Goal: Use online tool/utility: Utilize a website feature to perform a specific function

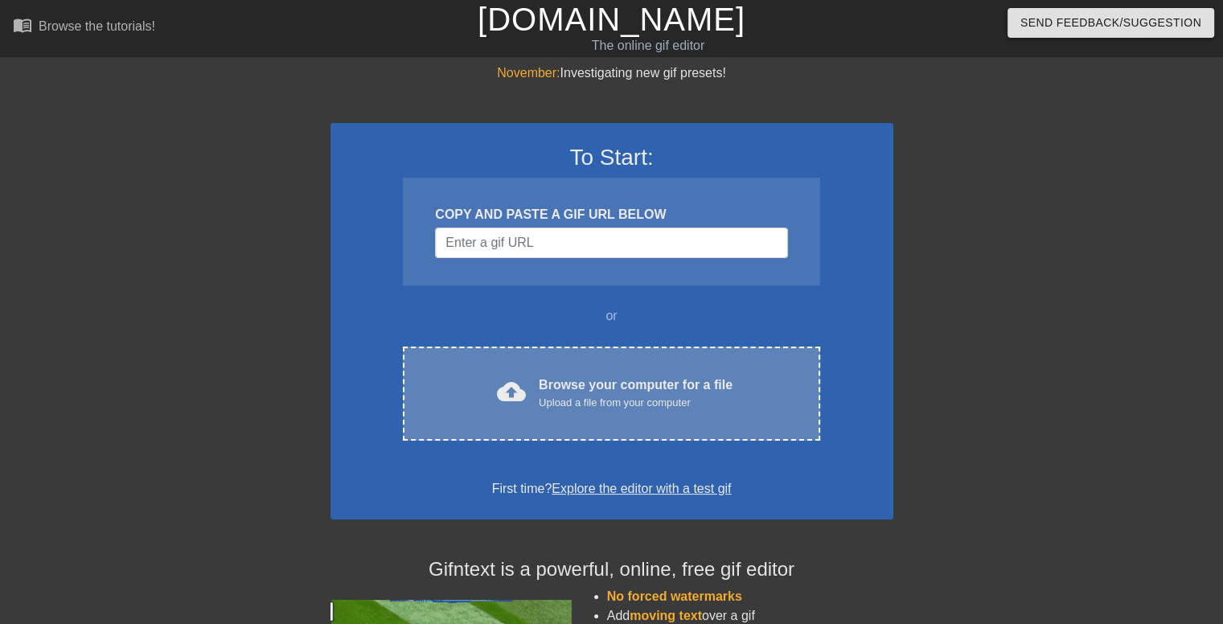
click at [532, 379] on div "cloud_upload Browse your computer for a file Upload a file from your computer" at bounding box center [610, 393] width 349 height 36
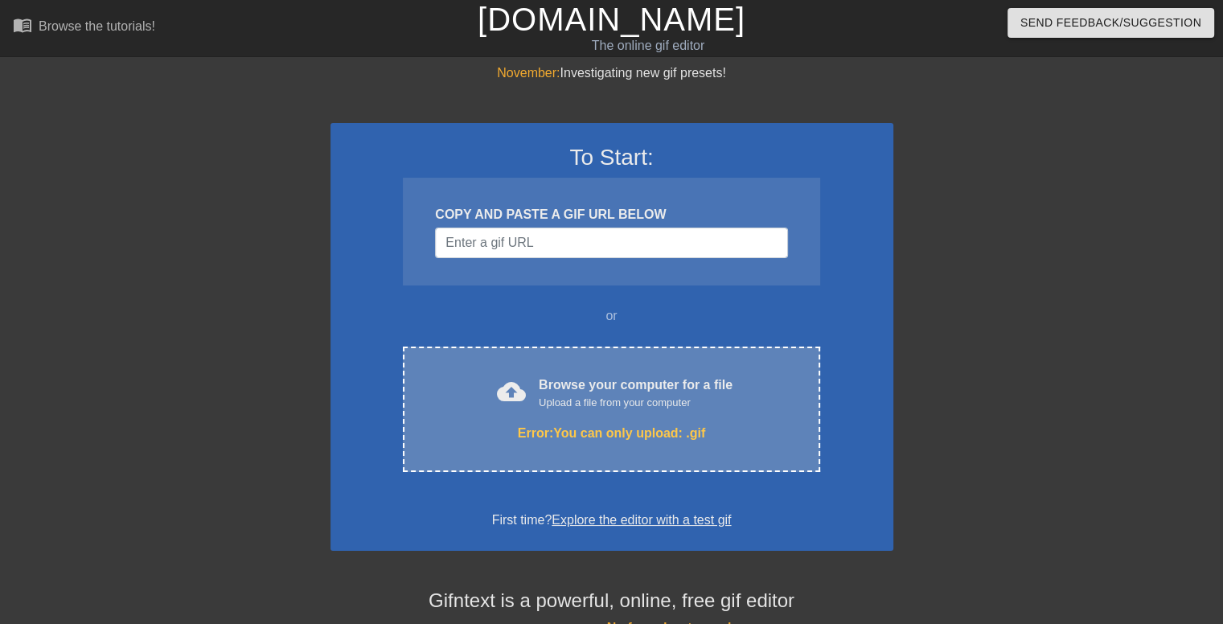
click at [612, 413] on div "cloud_upload Browse your computer for a file Upload a file from your computer E…" at bounding box center [611, 408] width 416 height 125
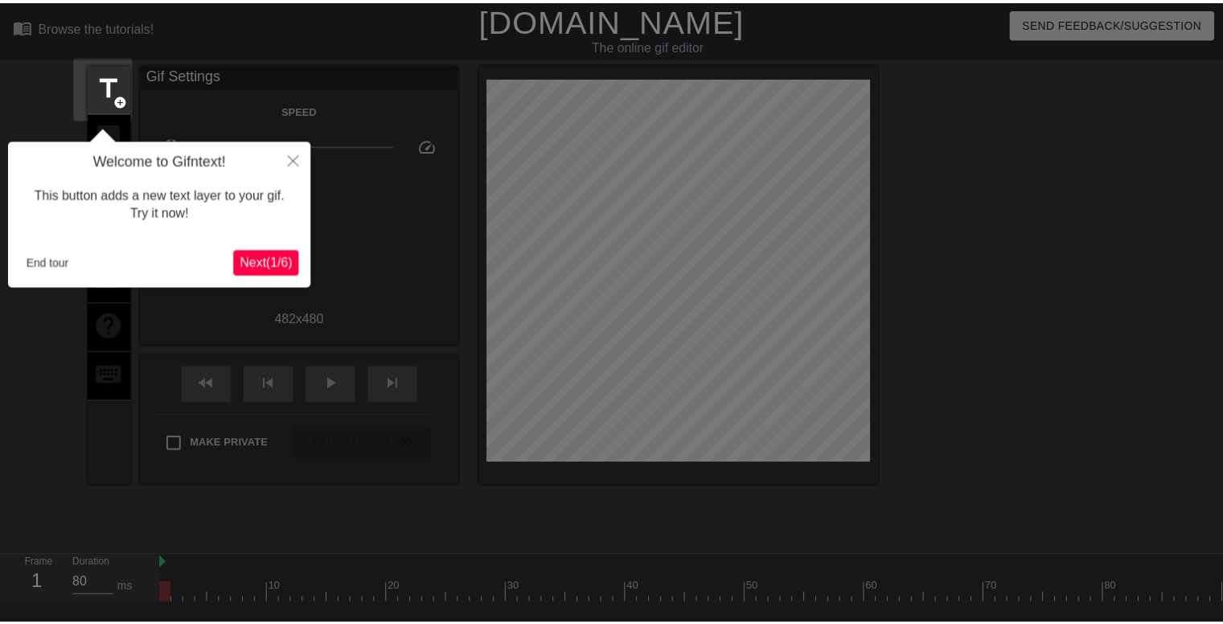
scroll to position [39, 0]
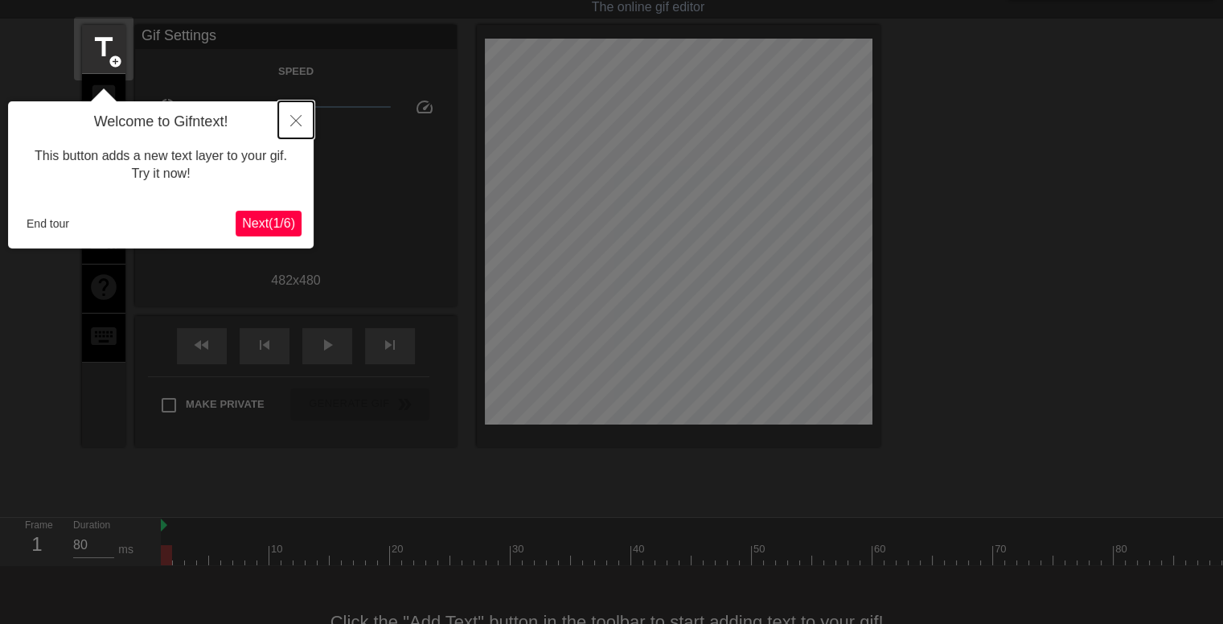
click at [290, 116] on icon "Close" at bounding box center [295, 120] width 11 height 11
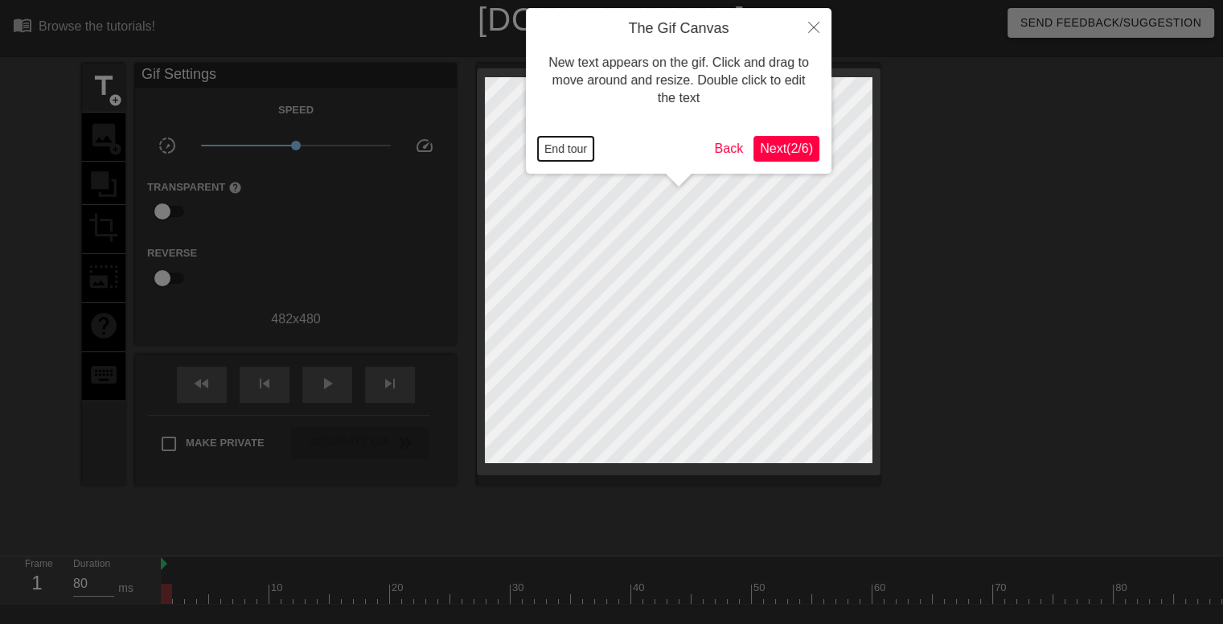
click at [576, 158] on button "End tour" at bounding box center [565, 149] width 55 height 24
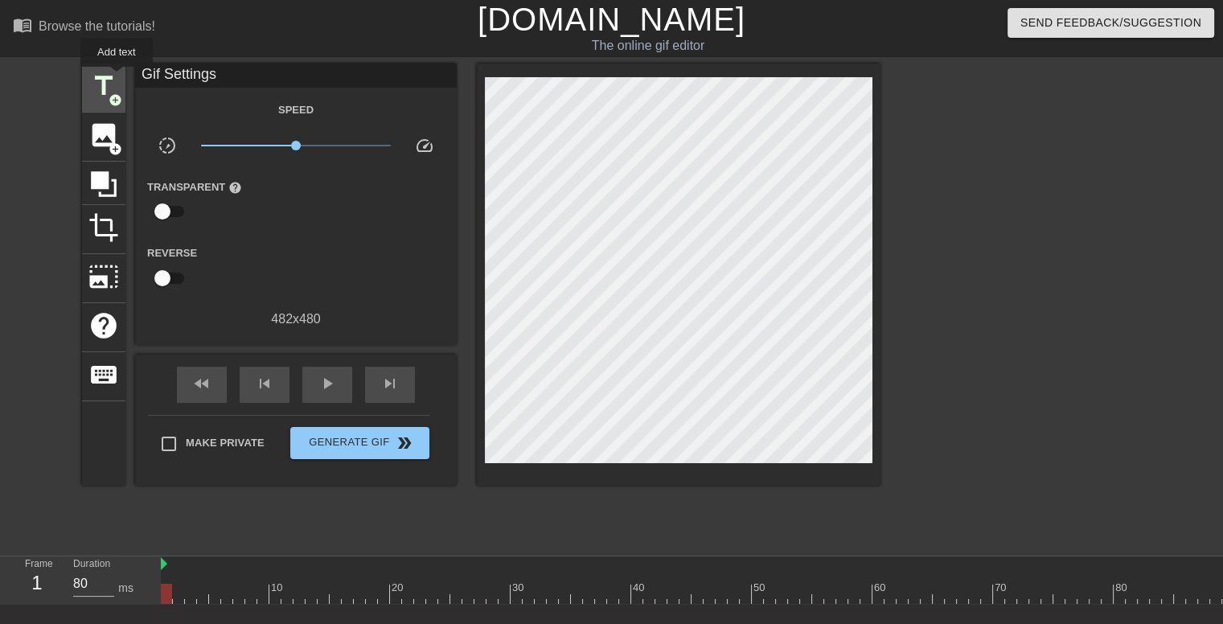
click at [117, 78] on span "title" at bounding box center [103, 86] width 31 height 31
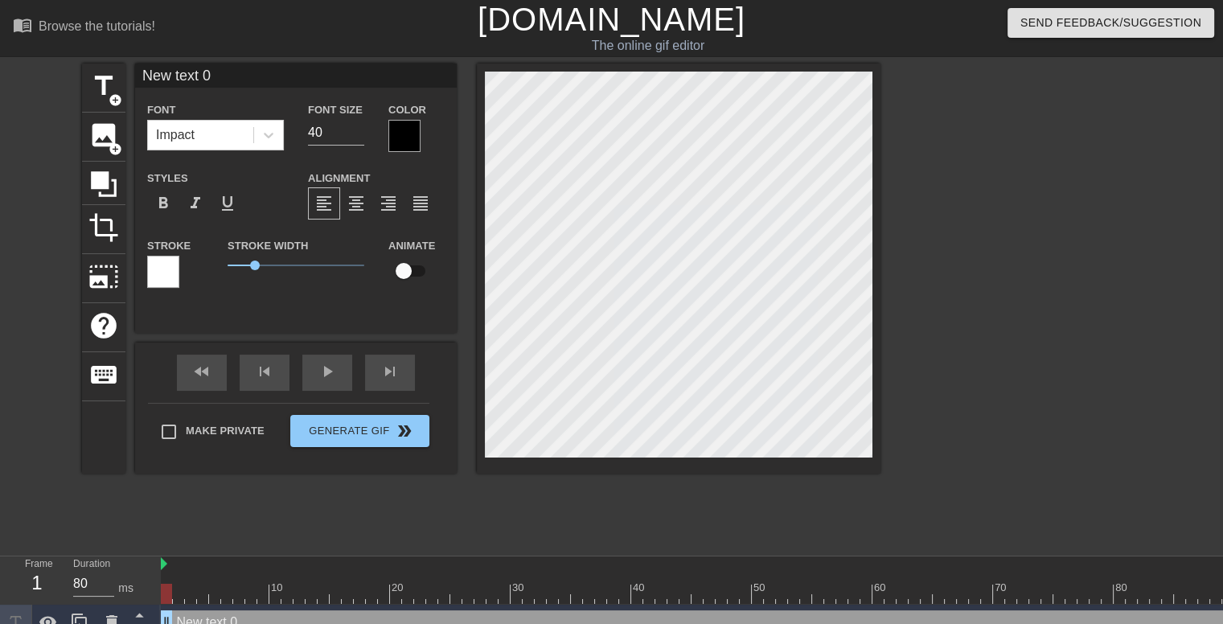
scroll to position [2, 3]
type input "X"
type textarea "X"
type input "XX"
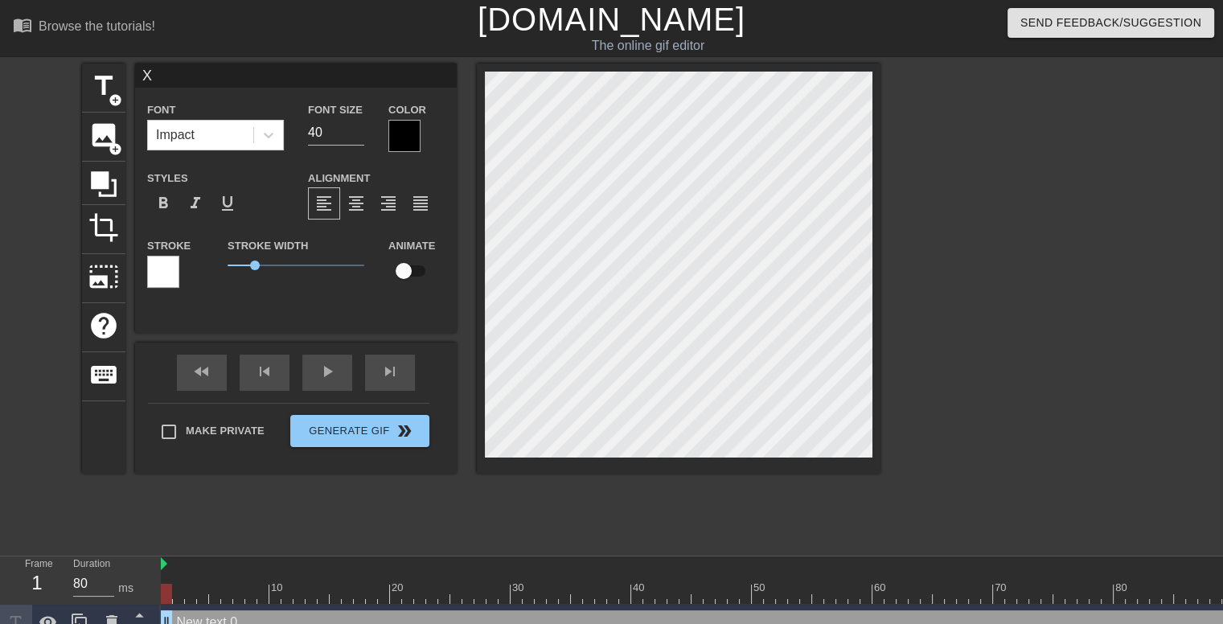
type textarea "XX"
type input "X"
type textarea "X"
type input "Xx"
type textarea "Xx"
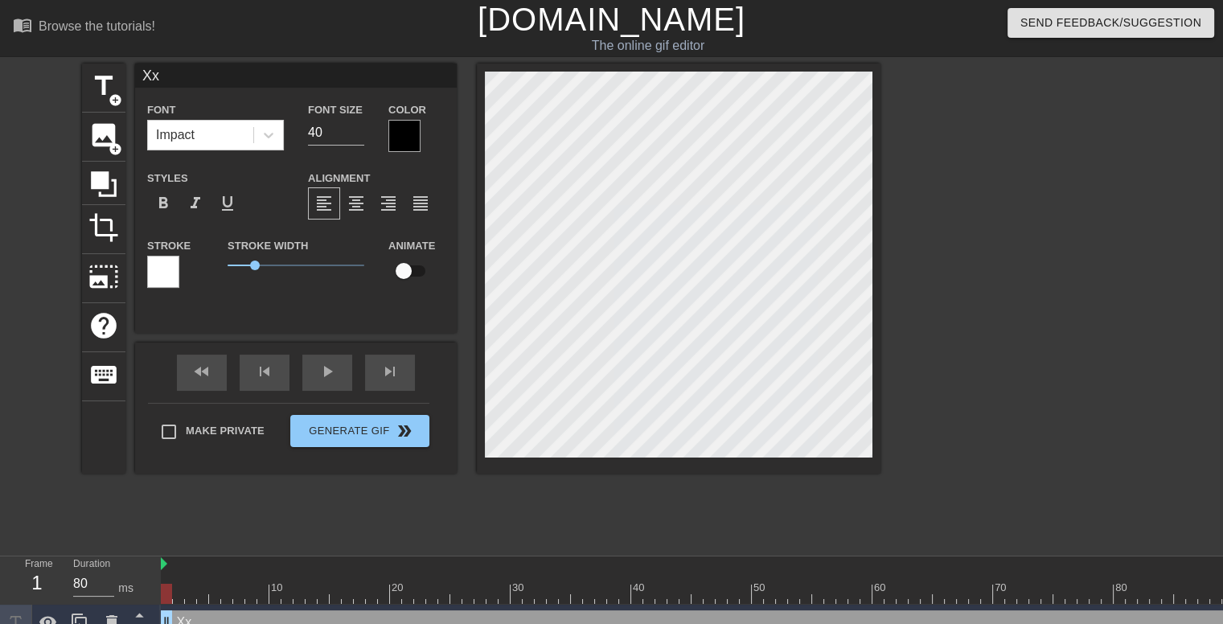
type input "Xxc"
type textarea "Xxc"
type input "Xxch"
type textarea "Xxch"
type input "Xxcha"
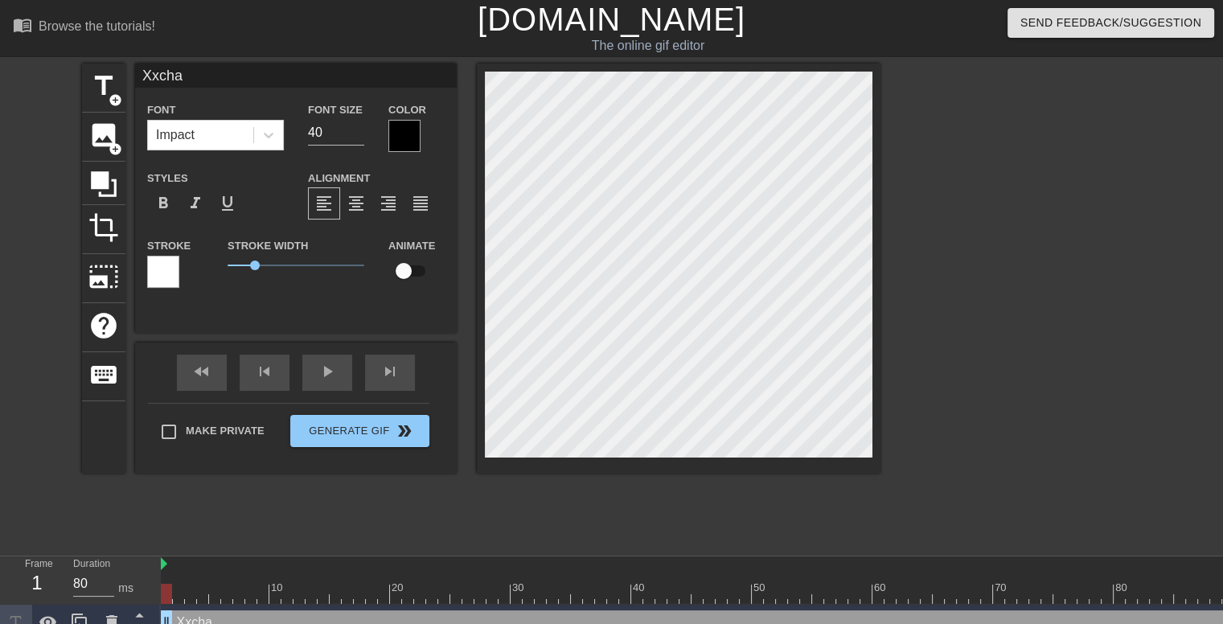
type textarea "Xxcha"
click at [255, 219] on div "format_bold format_italic format_underline" at bounding box center [215, 203] width 137 height 32
click at [96, 84] on span "title" at bounding box center [103, 86] width 31 height 31
type input "N"
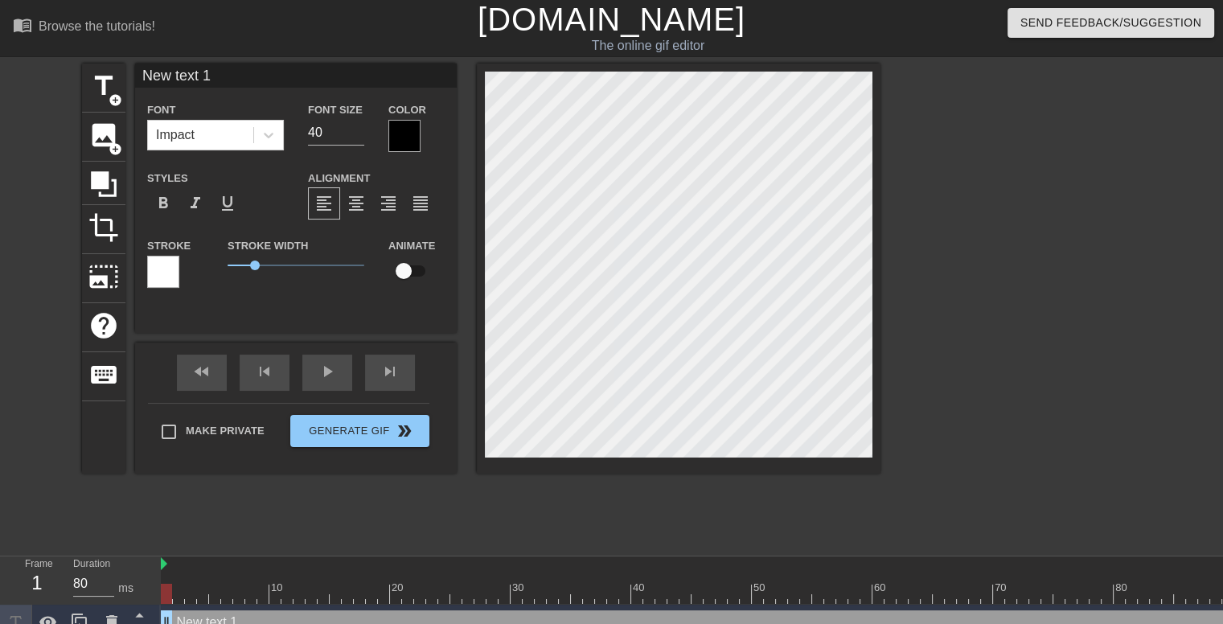
type textarea "N"
type input "Ne"
type textarea "Ne"
type input "Nek"
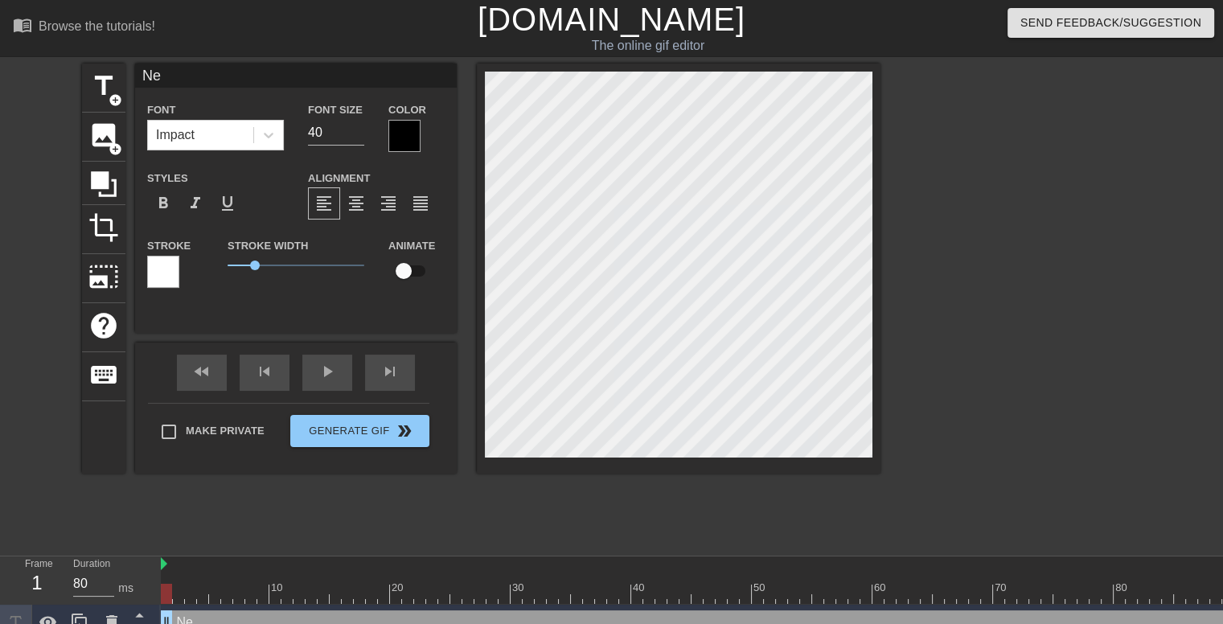
type textarea "Nek"
type input "Nekr"
type textarea "Nekr"
type input "Nekro"
type textarea "Nekro"
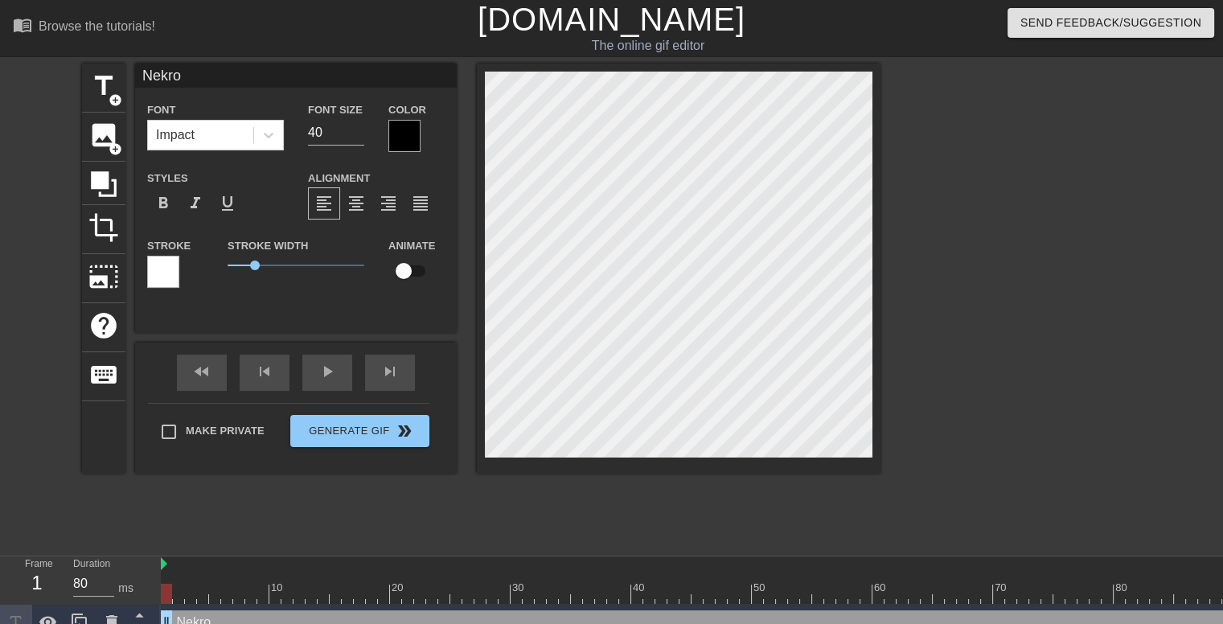
type input "Nekro,"
type textarea "Nekro,"
type input "Nekro,"
type textarea "Nekro,"
type input "Nekro, T"
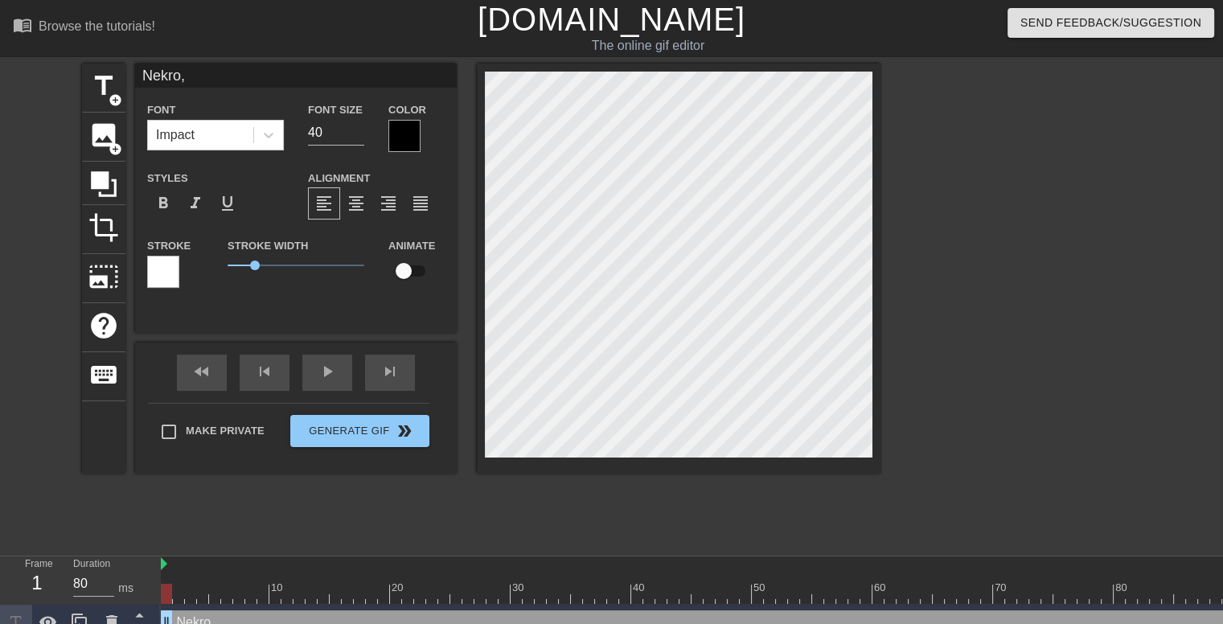
type textarea "Nekro, T"
type input "Nekro, Ti"
type textarea "Nekro, Ti"
type input "Nekro, Tit"
type textarea "Nekro, Tit"
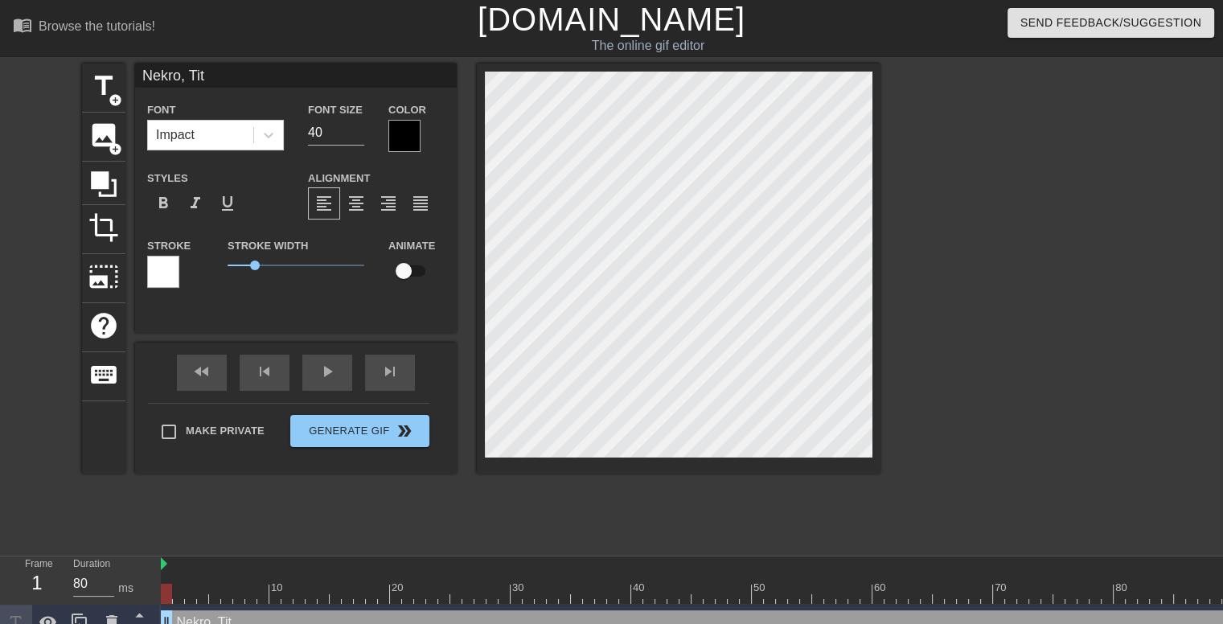
type input "Nekro, Tita"
type textarea "Nekro, Tita"
type input "Nekro, Titan"
type textarea "Nekro, Titan"
type input "Nekro, Titans"
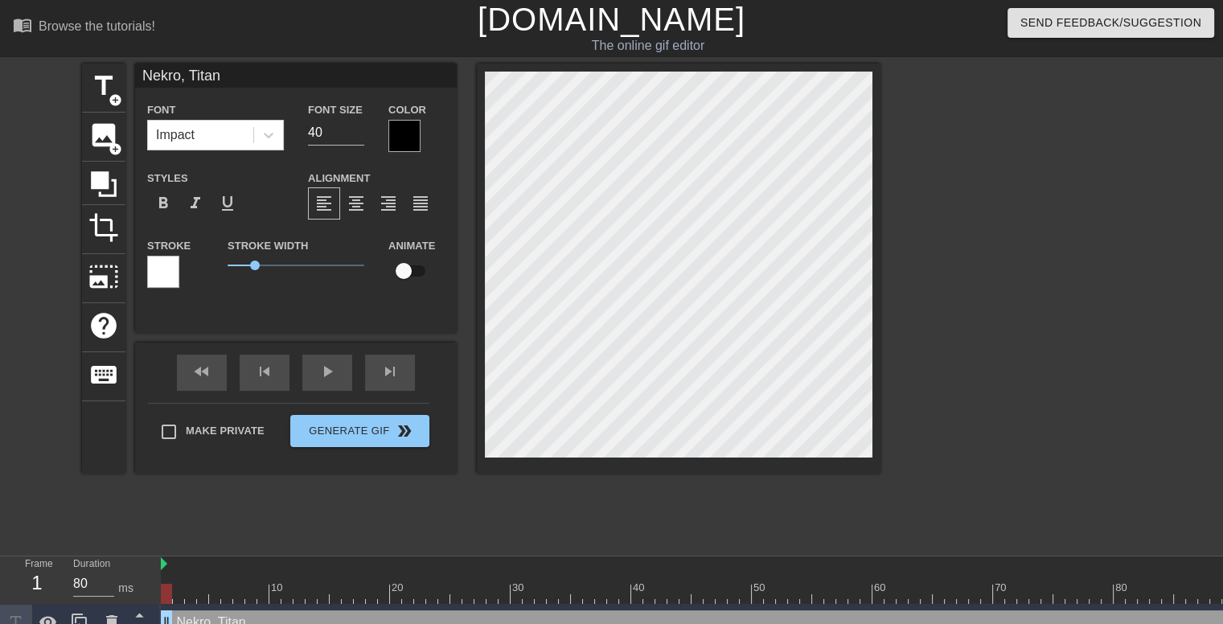
type textarea "Nekro, Titans"
type input "Nekro, Titans,"
type textarea "Nekro, Titans,"
type input "Nekro, Titans"
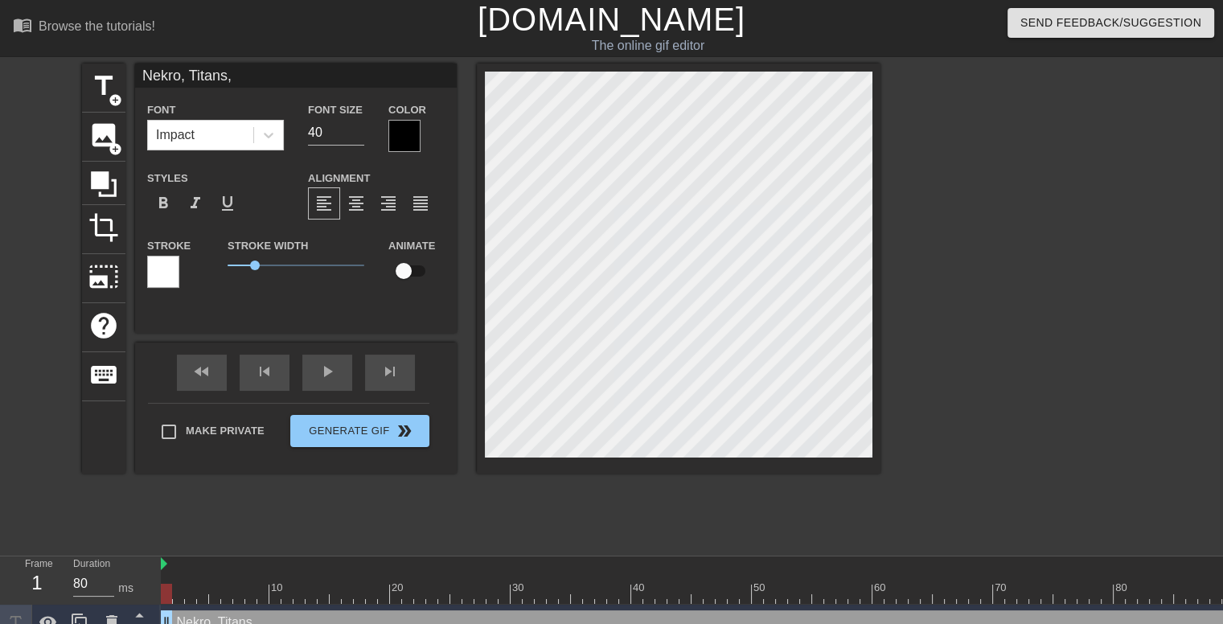
type textarea "Nekro, Titans"
type input "Nekro, Titan"
type textarea "Nekro, Titan"
type input "Nekro, Tita"
type textarea "Nekro, Tita"
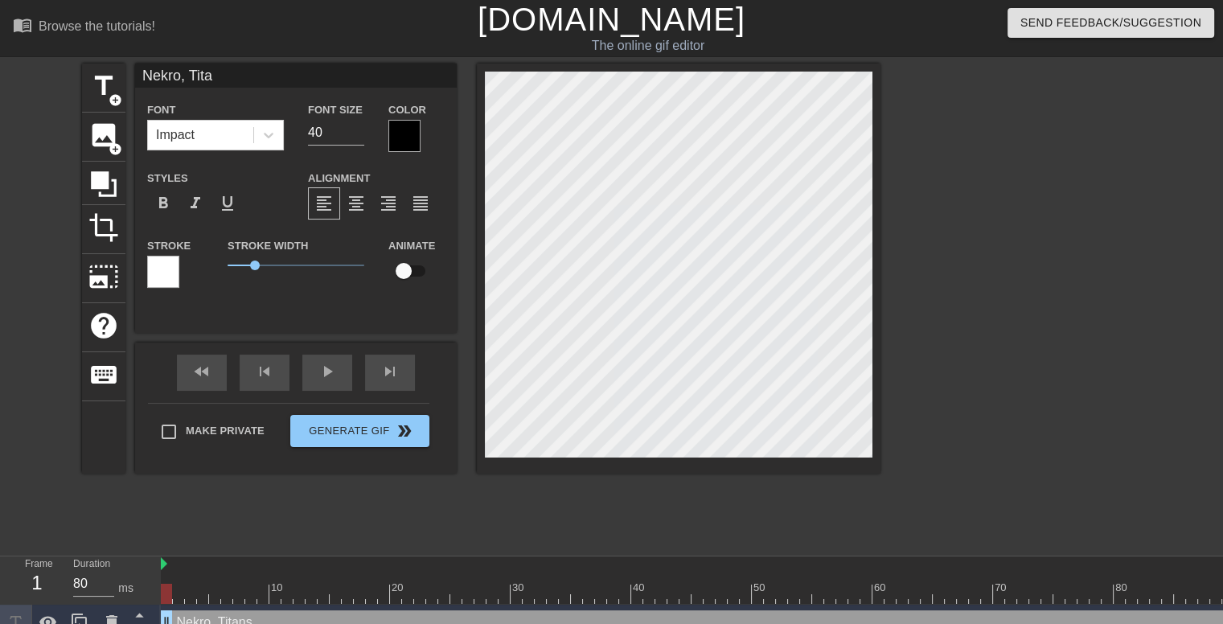
type input "Nekro, Tit"
type textarea "Nekro, Tit"
type input "Nekro, Ti"
type textarea "Nekro, Ti"
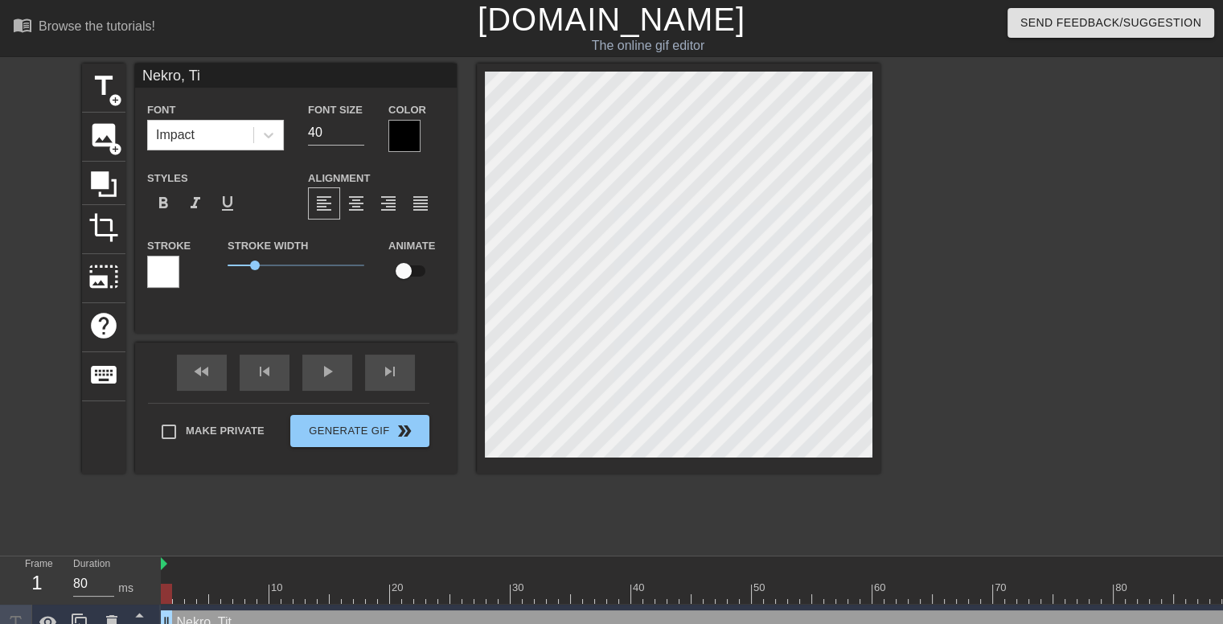
type input "Nekro, T"
type textarea "Nekro, T"
type input "Nekro,"
type textarea "Nekro,"
type input "Nekro, [GEOGRAPHIC_DATA]"
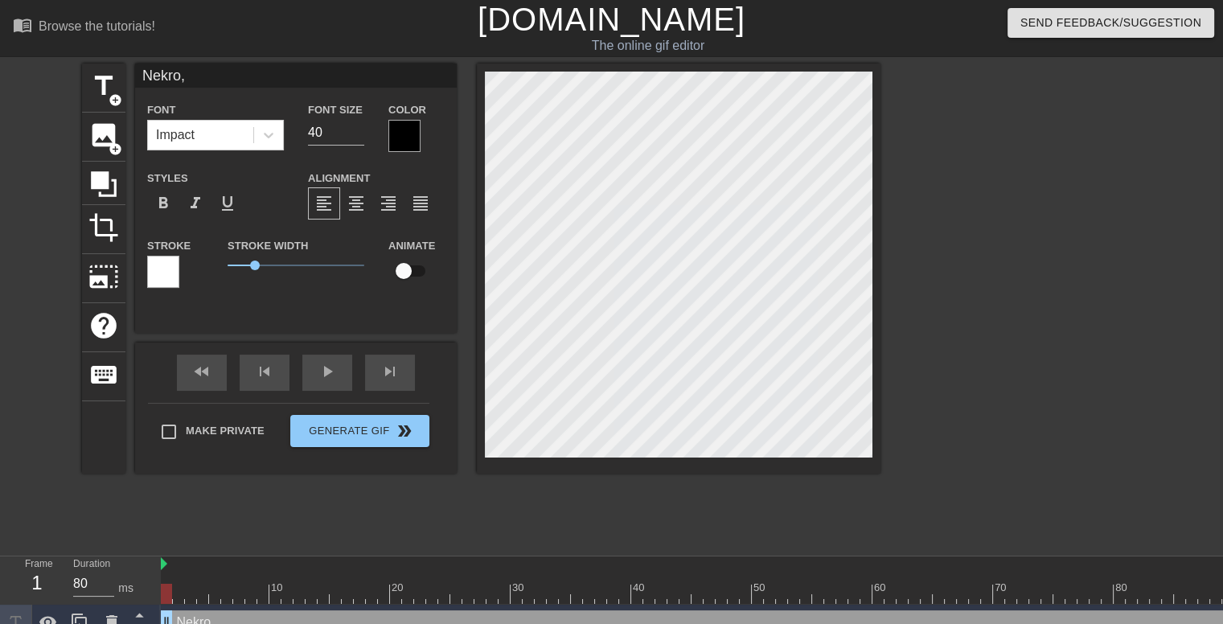
type textarea "Nekro, [GEOGRAPHIC_DATA]"
type input "Nekro, Ul"
type textarea "Nekro, Ul"
type input "Nekro, [GEOGRAPHIC_DATA]"
type textarea "Nekro, [GEOGRAPHIC_DATA]"
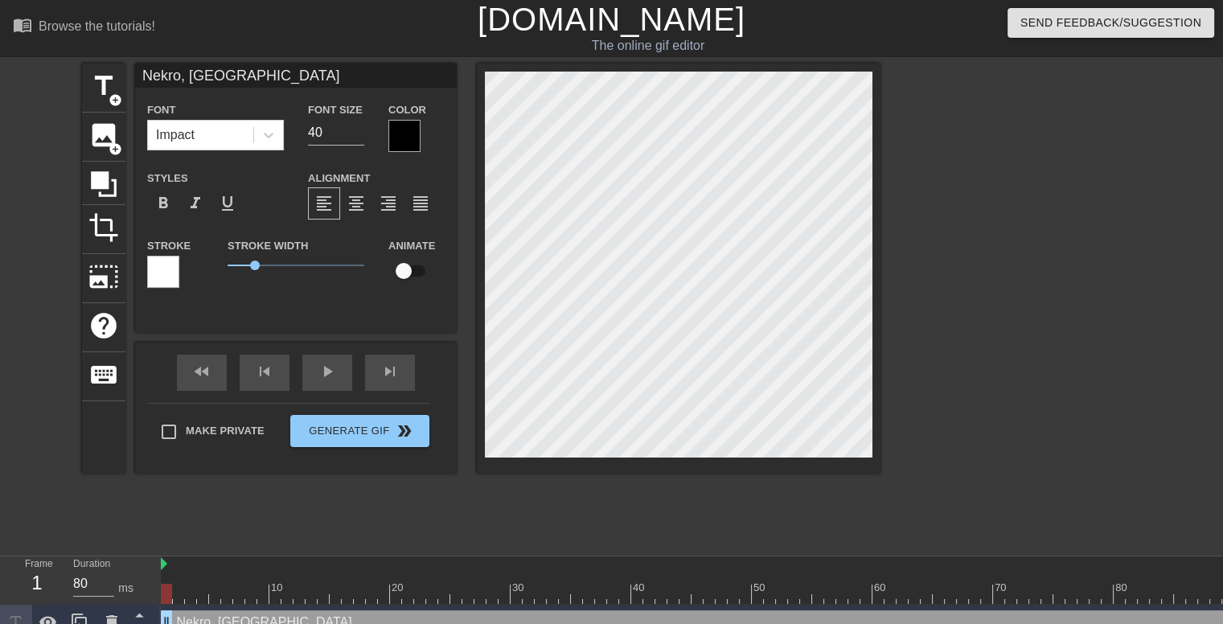
type input "Nekro, Ul"
type textarea "Nekro, Ul"
type input "Nekro, Ul,"
type textarea "Nekro, Ul,"
type input "Nekro, Ul,"
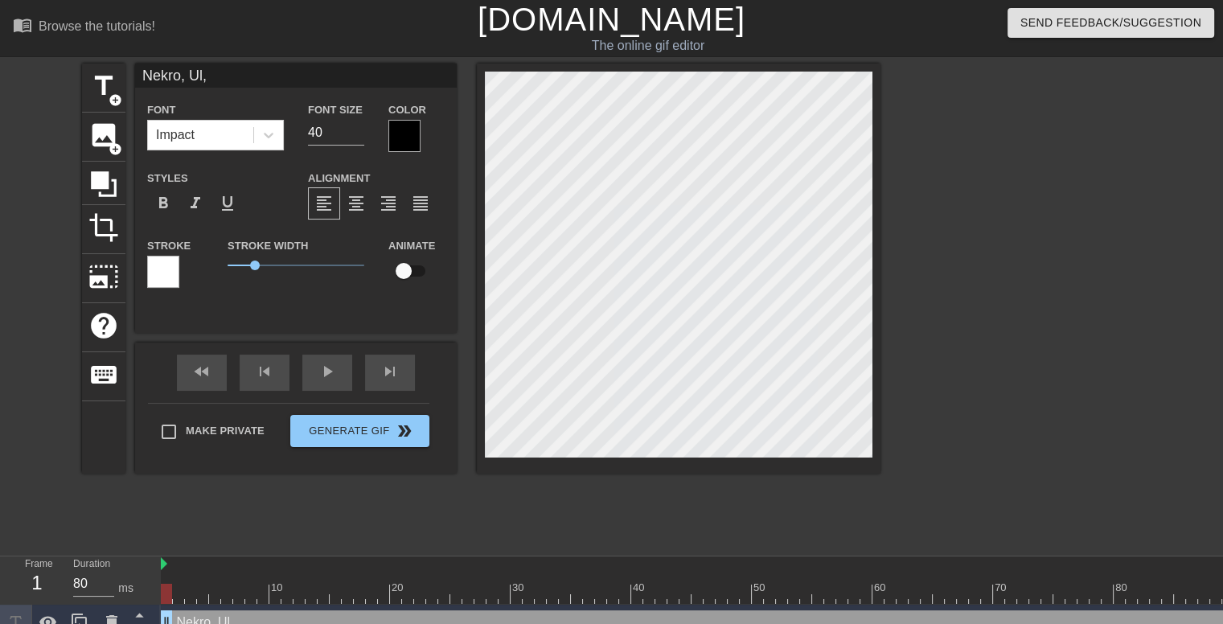
type textarea "Nekro, Ul,"
type input "Nekro, Ul, B"
type textarea "Nekro, Ul, B"
type input "Nekro, Ul, Ba"
type textarea "Nekro, Ul, Bar"
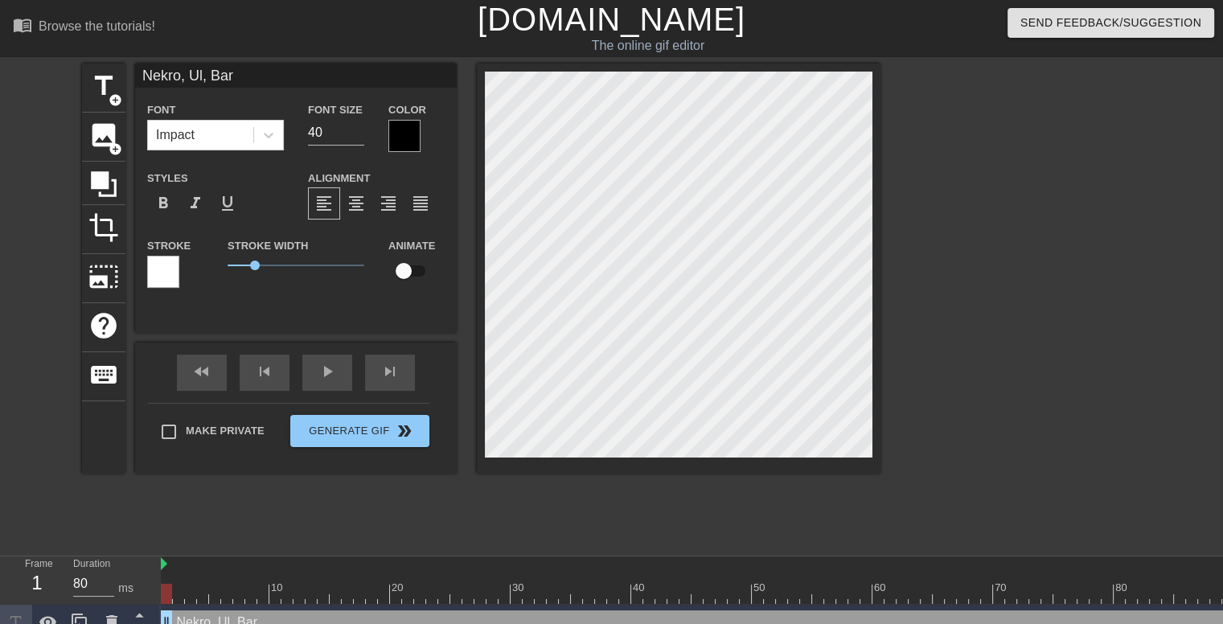
type input "Nekro, Ul, Baro"
type textarea "Nekro, Ul, Baro"
type input "Nekro, Ul, Baron"
type textarea "Nekro, Ul, Baron"
type input "Nekro, Ul, Barony"
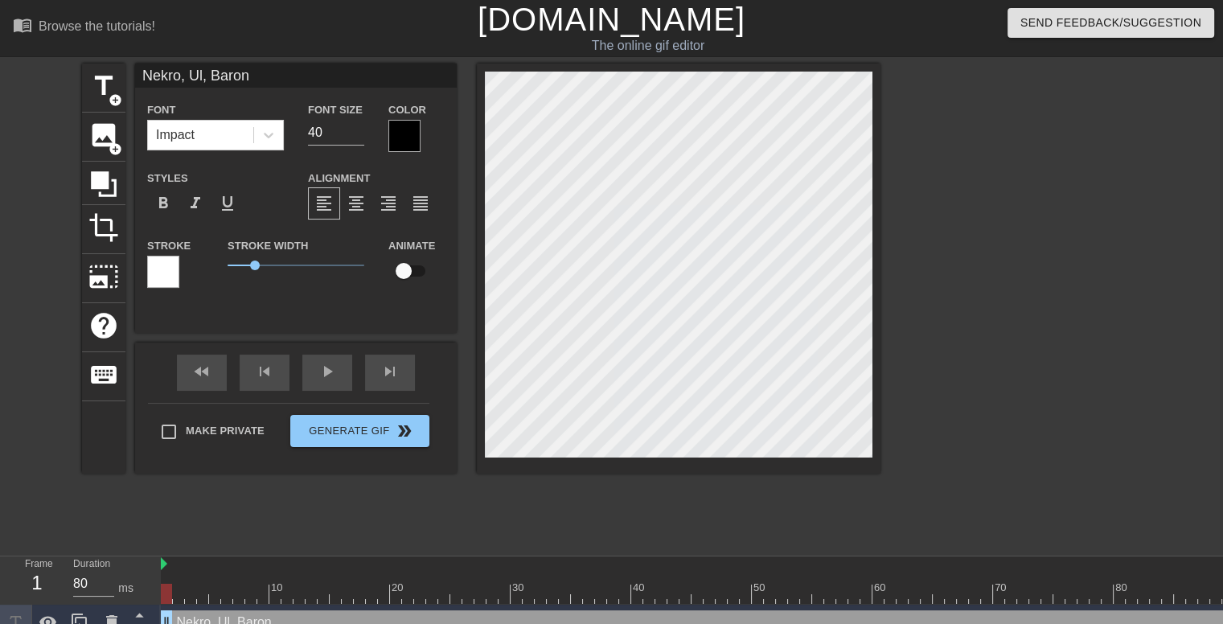
type textarea "Nekro, Ul, Barony"
click at [969, 198] on div at bounding box center [1019, 305] width 241 height 482
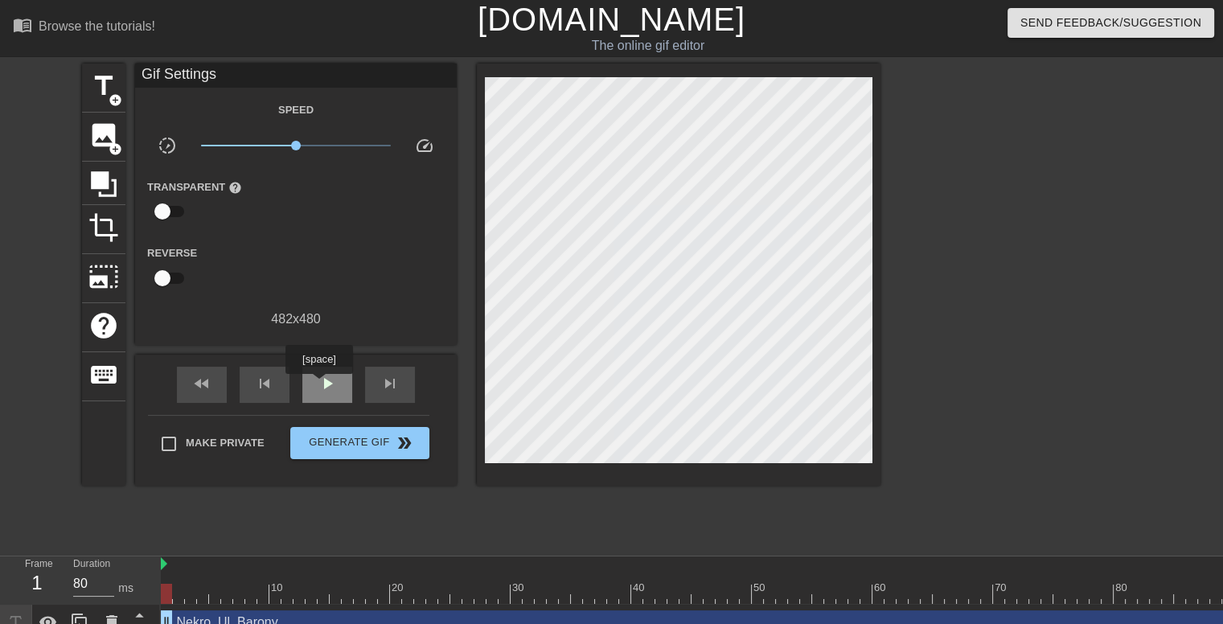
click at [320, 383] on span "play_arrow" at bounding box center [327, 383] width 19 height 19
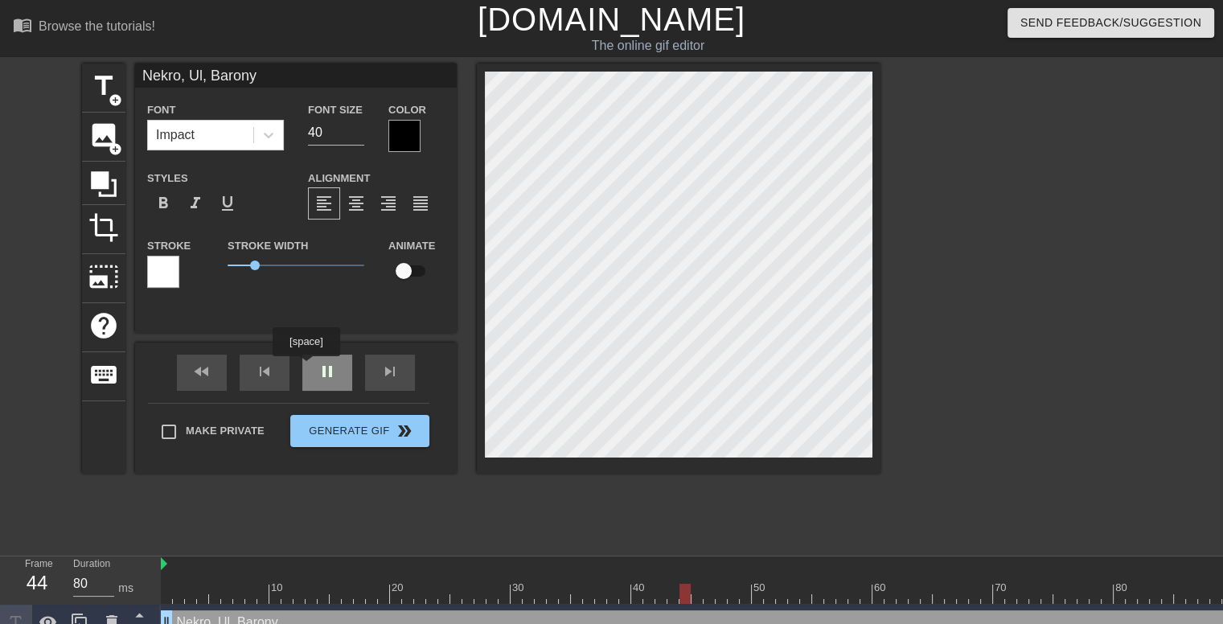
click at [313, 369] on div "pause" at bounding box center [327, 372] width 50 height 36
click at [408, 274] on input "checkbox" at bounding box center [404, 271] width 92 height 31
checkbox input "true"
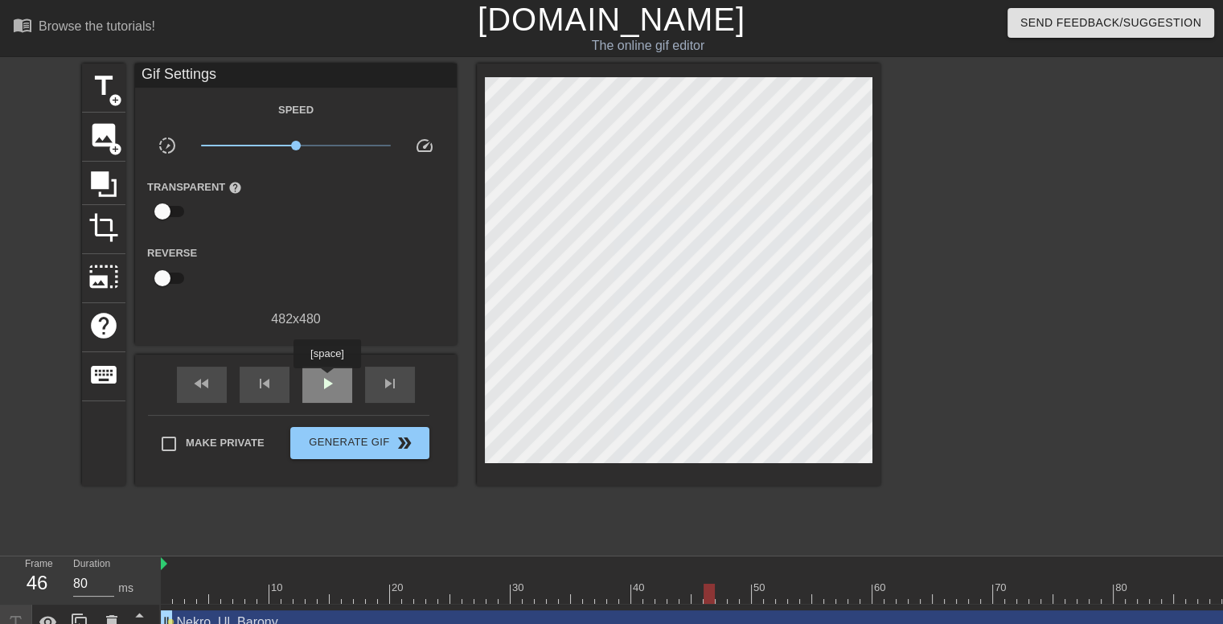
click at [326, 379] on span "play_arrow" at bounding box center [327, 383] width 19 height 19
click at [326, 379] on span "pause" at bounding box center [327, 383] width 19 height 19
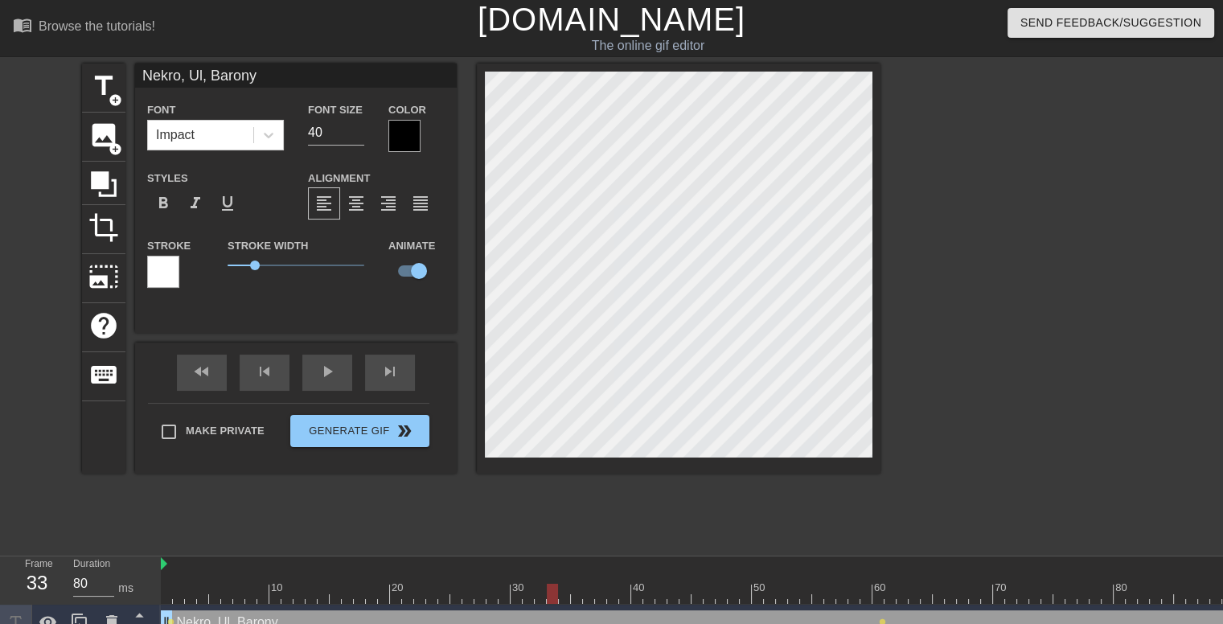
drag, startPoint x: 878, startPoint y: 596, endPoint x: 553, endPoint y: 586, distance: 324.9
click at [553, 586] on div at bounding box center [552, 594] width 11 height 20
drag, startPoint x: 556, startPoint y: 596, endPoint x: 229, endPoint y: 591, distance: 327.2
click at [229, 591] on div at bounding box center [226, 594] width 11 height 20
drag, startPoint x: 229, startPoint y: 591, endPoint x: 151, endPoint y: 591, distance: 78.0
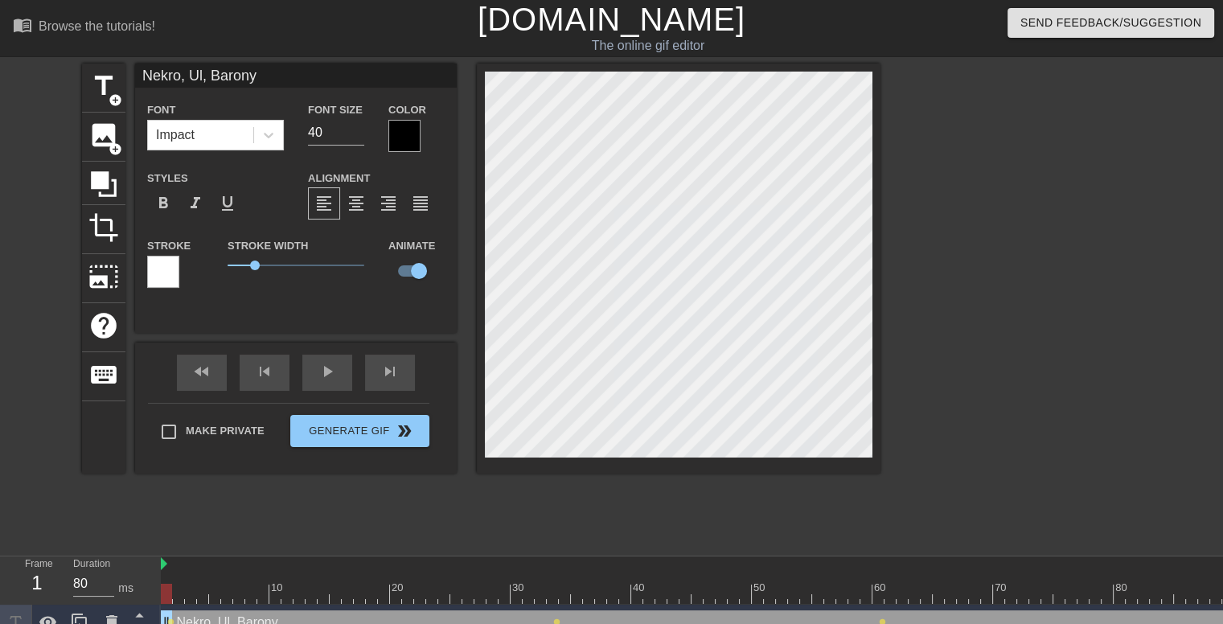
click at [151, 591] on div "Frame 1 Duration 80 ms 10 20 30 40 50 60 70 80 90 100 110 120 130 140 Nekro, Ul…" at bounding box center [611, 616] width 1223 height 121
drag, startPoint x: 166, startPoint y: 594, endPoint x: 514, endPoint y: 613, distance: 347.8
click at [514, 613] on div "10 20 30 40 50 60 70 80 90 100 110 120 130 140 Nekro, Ul, Barony drag_handle dr…" at bounding box center [692, 616] width 1062 height 121
drag, startPoint x: 517, startPoint y: 594, endPoint x: 555, endPoint y: 594, distance: 38.6
click at [555, 594] on div at bounding box center [552, 594] width 11 height 20
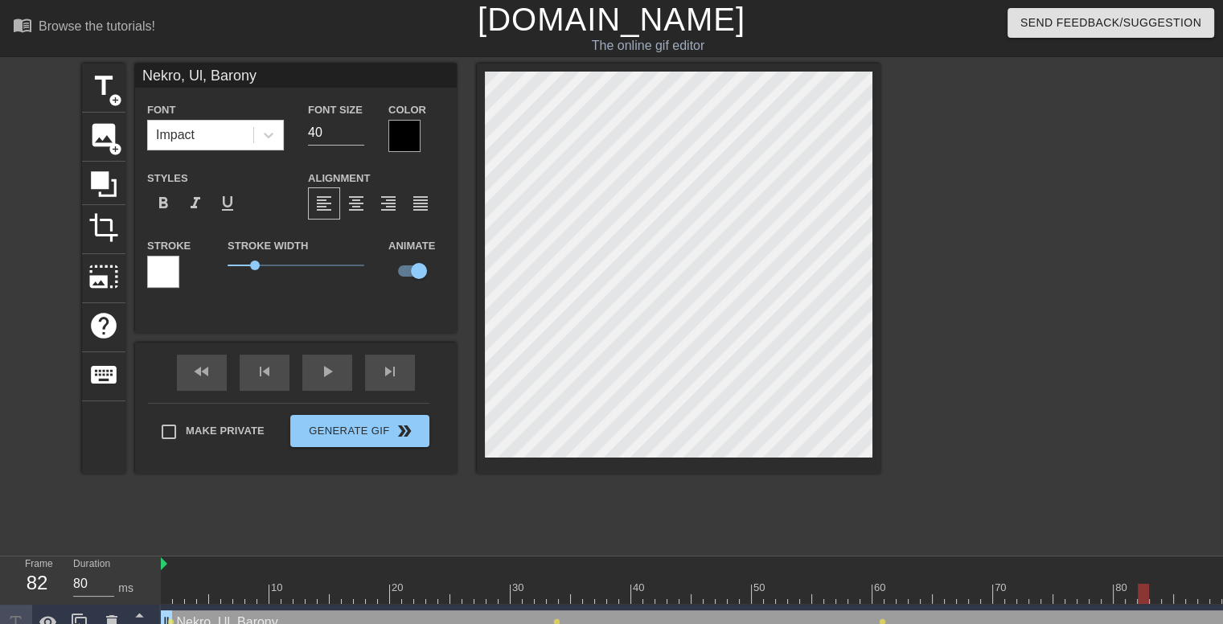
drag, startPoint x: 550, startPoint y: 596, endPoint x: 1151, endPoint y: 578, distance: 601.5
click at [1151, 578] on div "10 20 30 40 50 60 70 80 90 100 110 120 130 140" at bounding box center [1047, 579] width 1772 height 47
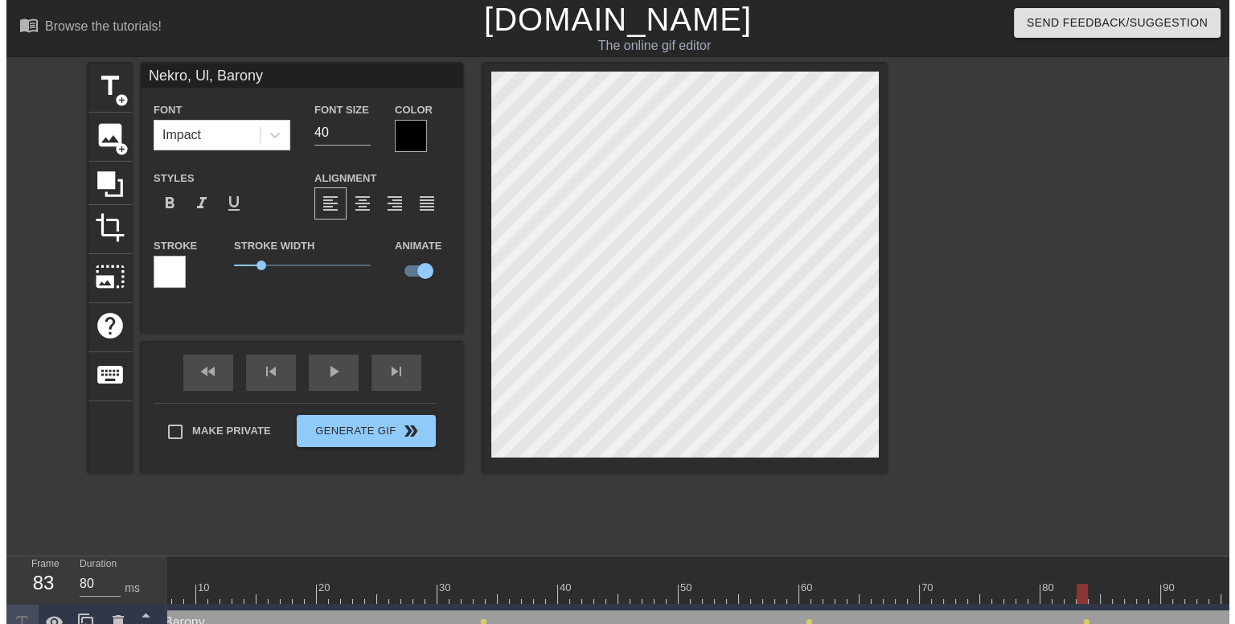
scroll to position [0, 95]
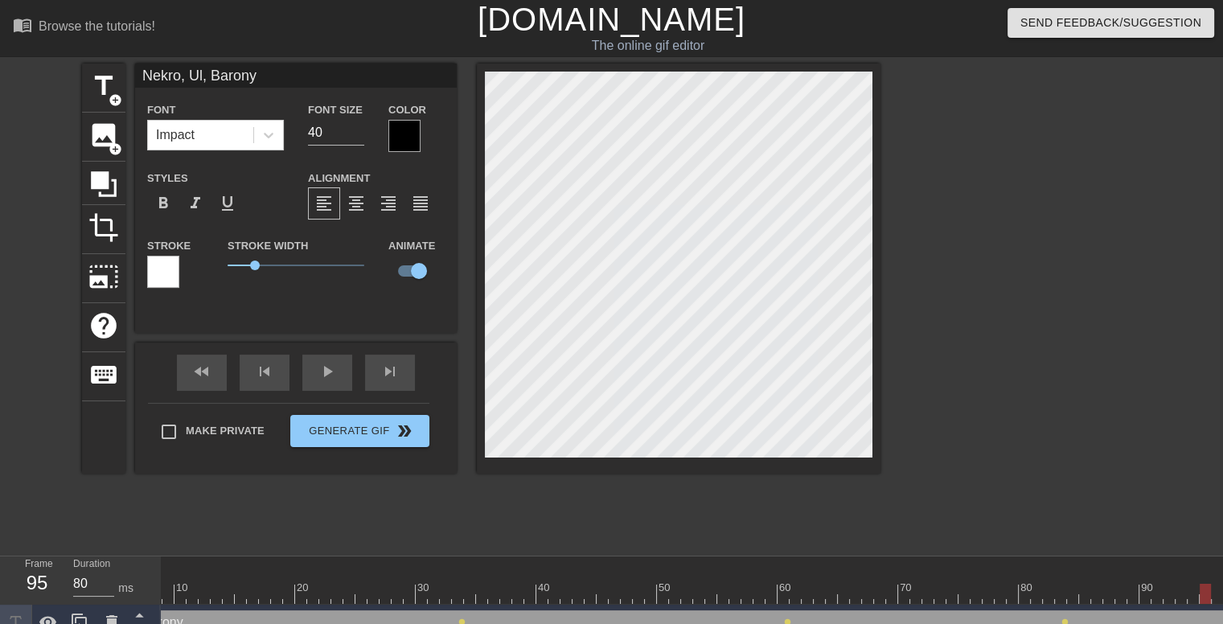
drag, startPoint x: 1060, startPoint y: 593, endPoint x: 1211, endPoint y: 587, distance: 150.4
click at [1211, 587] on div at bounding box center [952, 594] width 1772 height 20
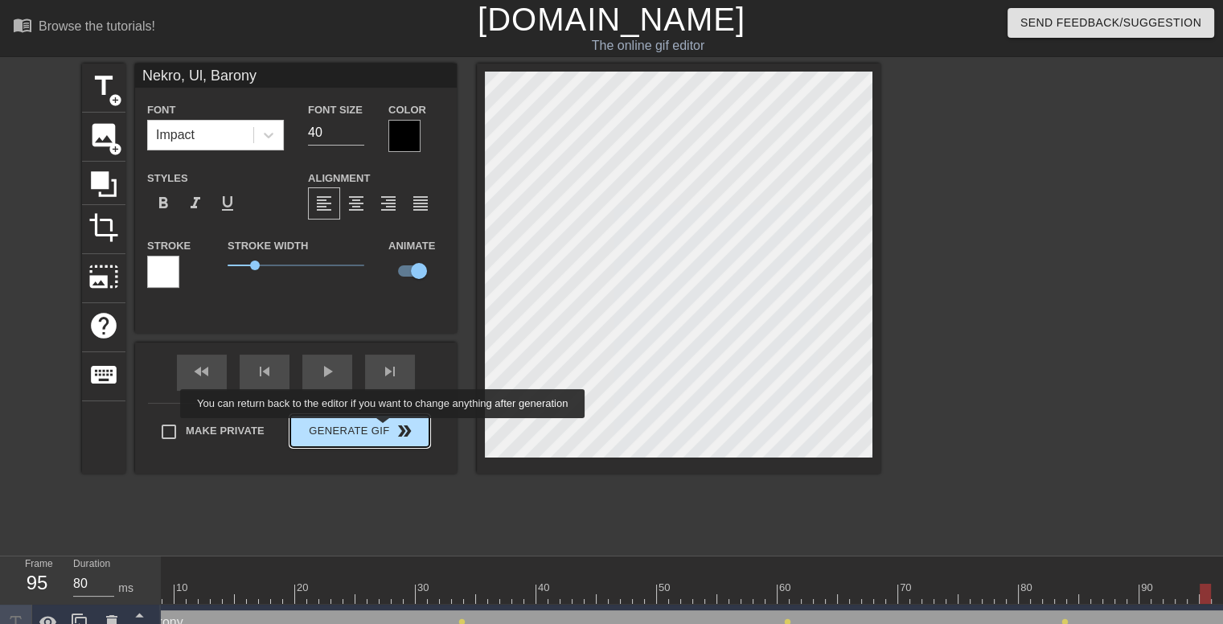
click at [371, 433] on span "Generate Gif double_arrow" at bounding box center [360, 430] width 126 height 19
